Goal: Task Accomplishment & Management: Manage account settings

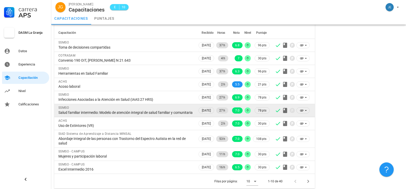
scroll to position [42, 0]
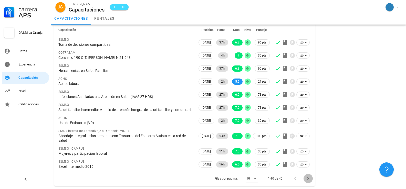
click at [307, 180] on icon "Página siguiente" at bounding box center [308, 178] width 2 height 3
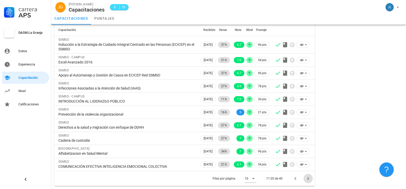
click at [307, 178] on icon "Página siguiente" at bounding box center [308, 179] width 6 height 6
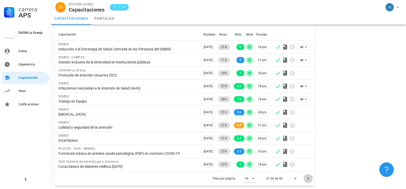
scroll to position [33, 0]
click at [309, 179] on icon "Página siguiente" at bounding box center [308, 179] width 6 height 6
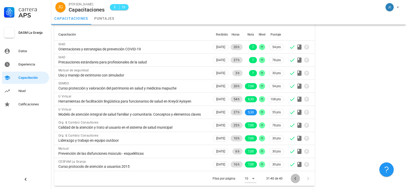
click at [295, 180] on icon "Página anterior" at bounding box center [295, 178] width 2 height 3
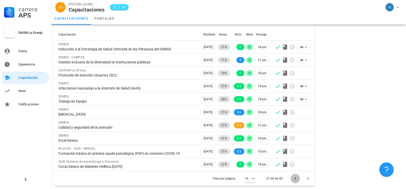
click at [295, 178] on icon "Página anterior" at bounding box center [295, 178] width 2 height 3
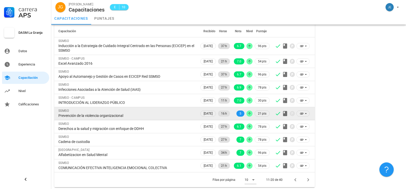
scroll to position [38, 0]
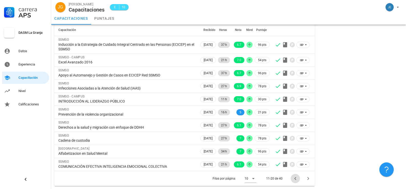
click at [295, 179] on icon "Página anterior" at bounding box center [295, 178] width 2 height 3
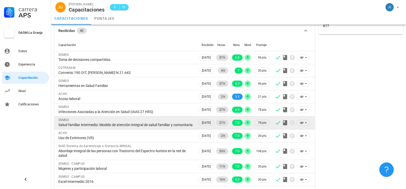
scroll to position [42, 0]
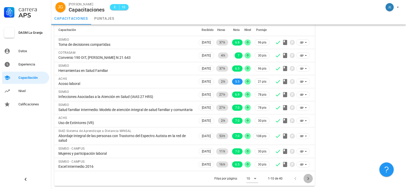
click at [308, 178] on icon "Página siguiente" at bounding box center [308, 179] width 6 height 6
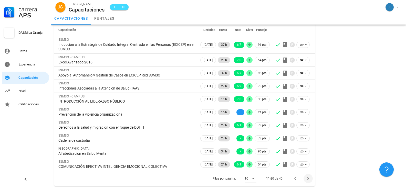
scroll to position [38, 0]
click at [308, 179] on icon "Página siguiente" at bounding box center [308, 179] width 6 height 6
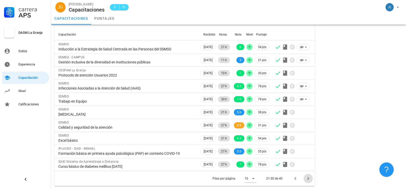
click at [308, 180] on icon "Página siguiente" at bounding box center [308, 179] width 6 height 6
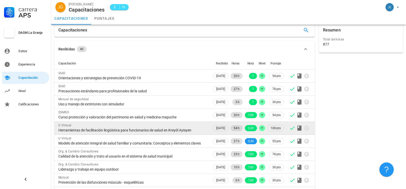
scroll to position [0, 0]
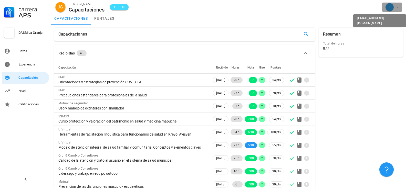
click at [398, 6] on icon "button" at bounding box center [398, 7] width 4 height 4
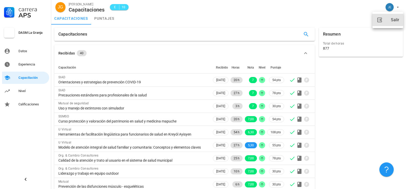
click at [392, 20] on div "Salir" at bounding box center [395, 20] width 8 height 10
